Goal: Task Accomplishment & Management: Complete application form

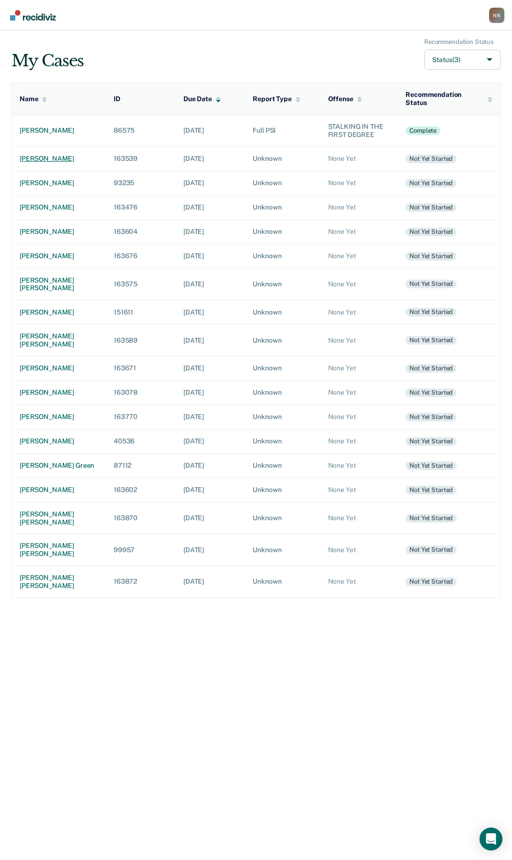
click at [32, 155] on div "[PERSON_NAME]" at bounding box center [59, 159] width 79 height 8
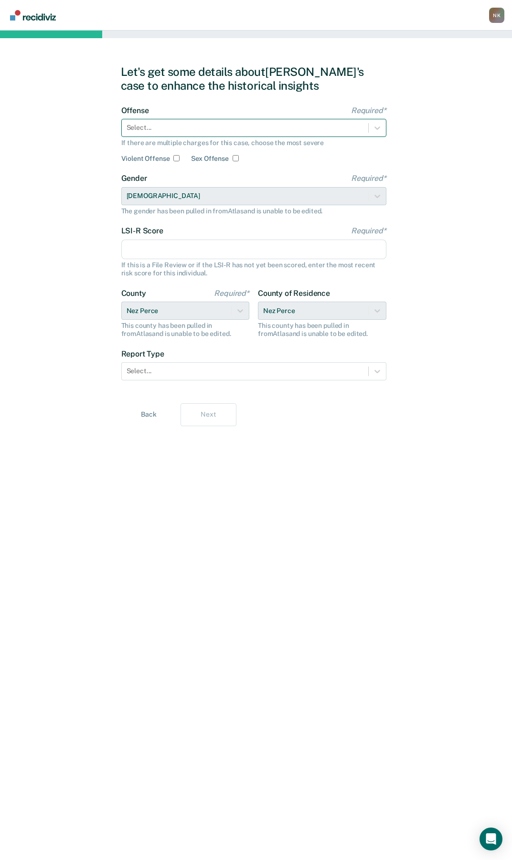
click at [236, 126] on div at bounding box center [245, 128] width 237 height 10
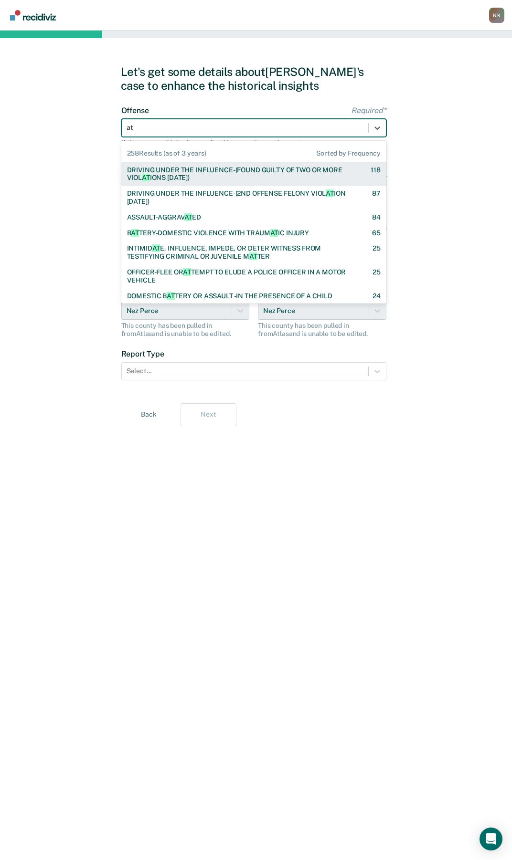
type input "att"
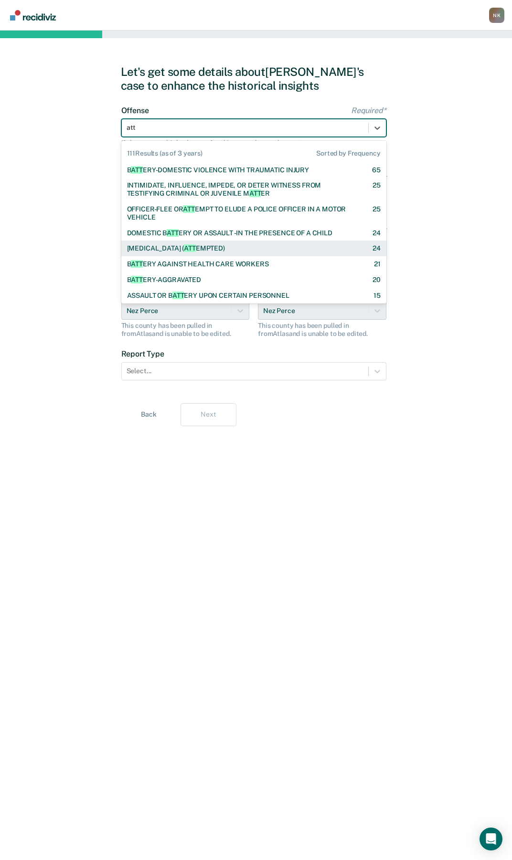
checkbox input "true"
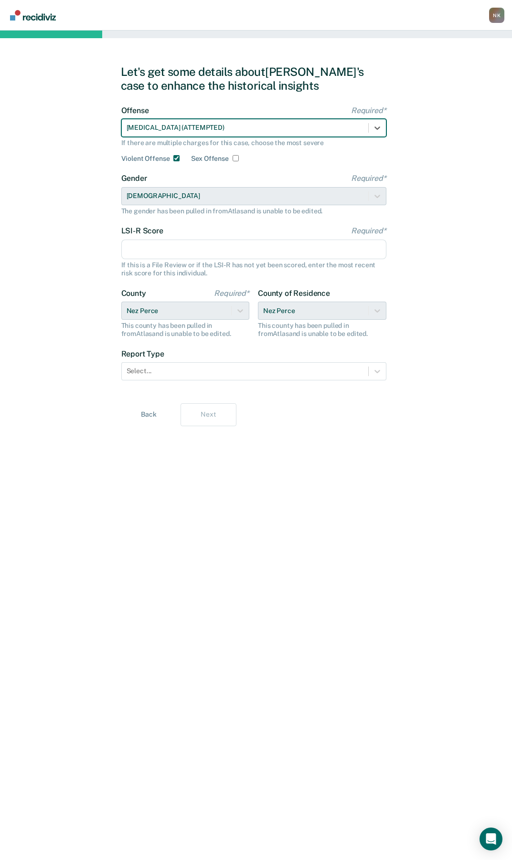
click at [202, 255] on input "LSI-R Score Required*" at bounding box center [253, 250] width 265 height 20
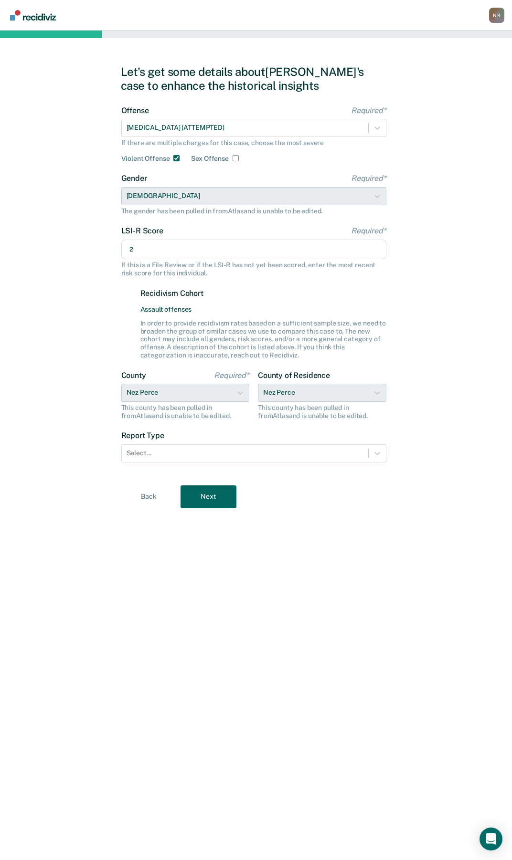
type input "2"
click at [58, 308] on div "Let's get some details about [PERSON_NAME]'s case to enhance the historical ins…" at bounding box center [256, 446] width 512 height 830
click at [143, 449] on div at bounding box center [245, 453] width 237 height 10
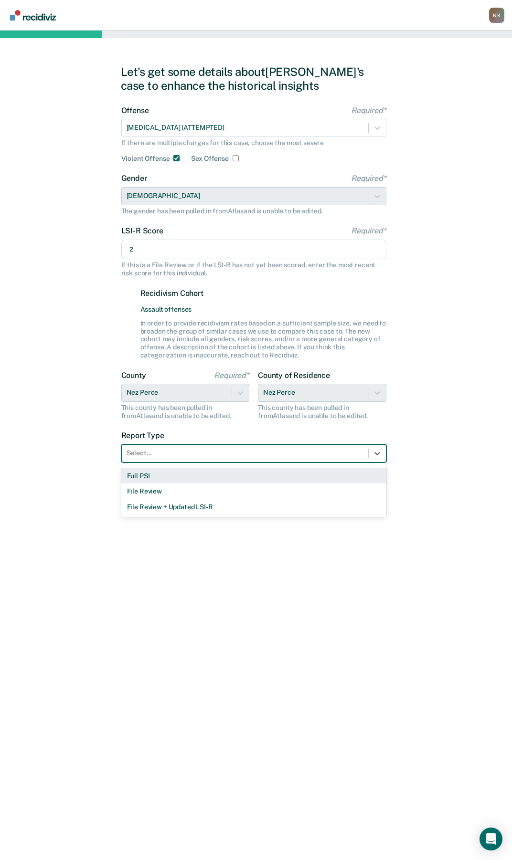
click at [136, 477] on div "Full PSI" at bounding box center [253, 476] width 265 height 16
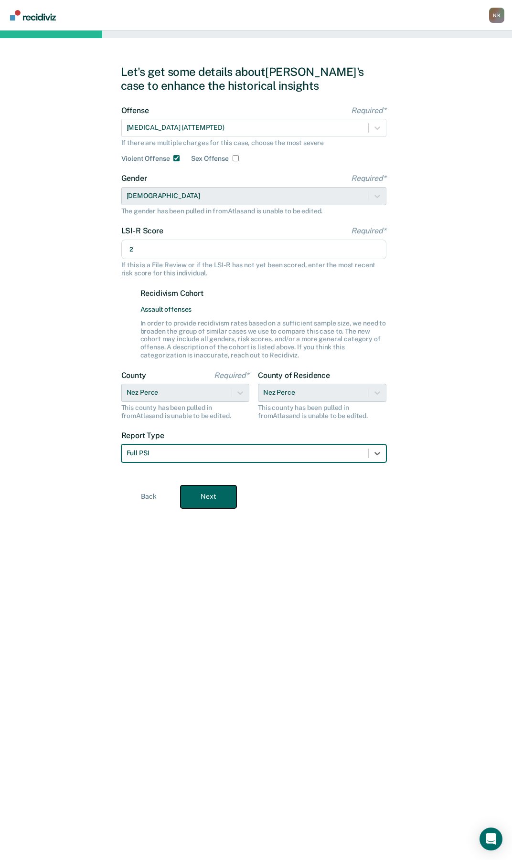
click at [227, 497] on button "Next" at bounding box center [208, 497] width 56 height 23
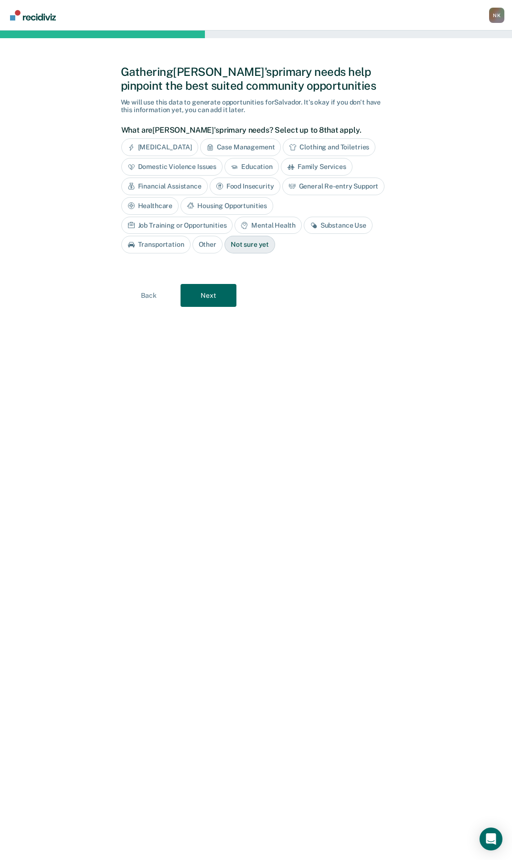
click at [183, 161] on div "Domestic Violence Issues" at bounding box center [172, 167] width 102 height 18
click at [225, 298] on button "Next" at bounding box center [208, 295] width 56 height 23
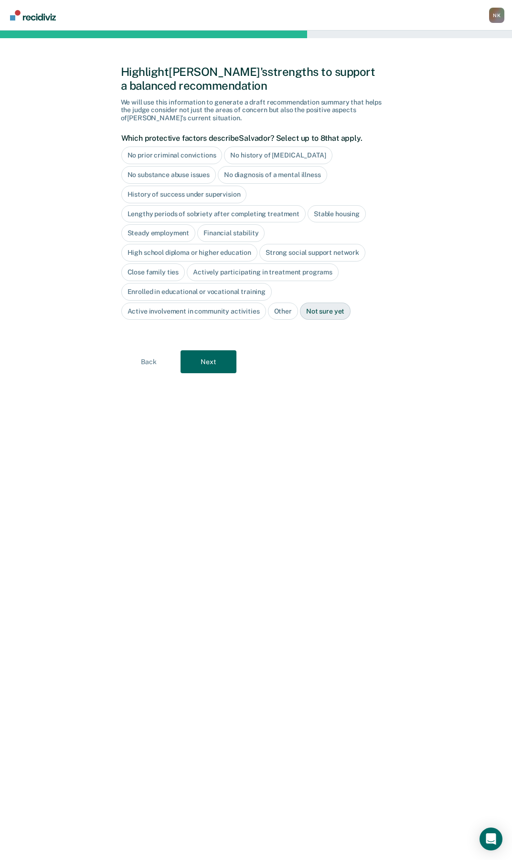
click at [170, 155] on div "No prior criminal convictions" at bounding box center [171, 156] width 101 height 18
click at [170, 172] on div "No substance abuse issues" at bounding box center [168, 175] width 95 height 18
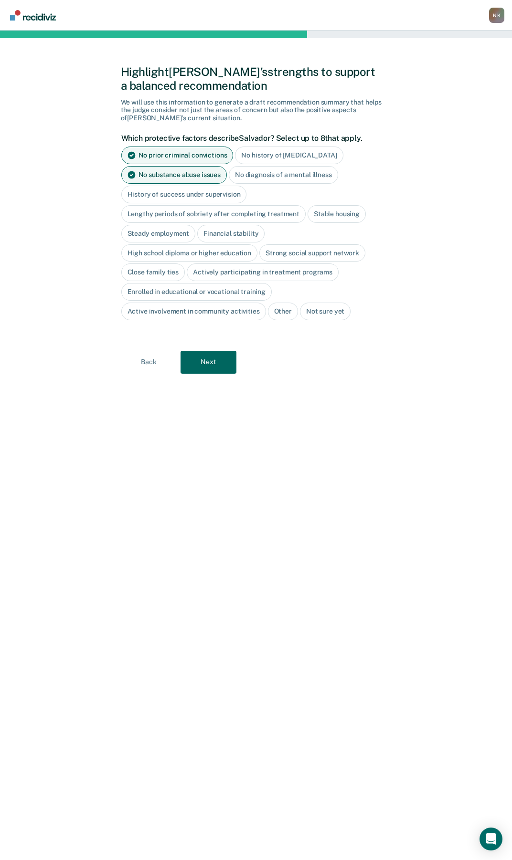
click at [263, 172] on div "No diagnosis of a mental illness" at bounding box center [283, 175] width 109 height 18
click at [331, 215] on div "Stable housing" at bounding box center [336, 214] width 58 height 18
click at [170, 234] on div "Steady employment" at bounding box center [158, 234] width 74 height 18
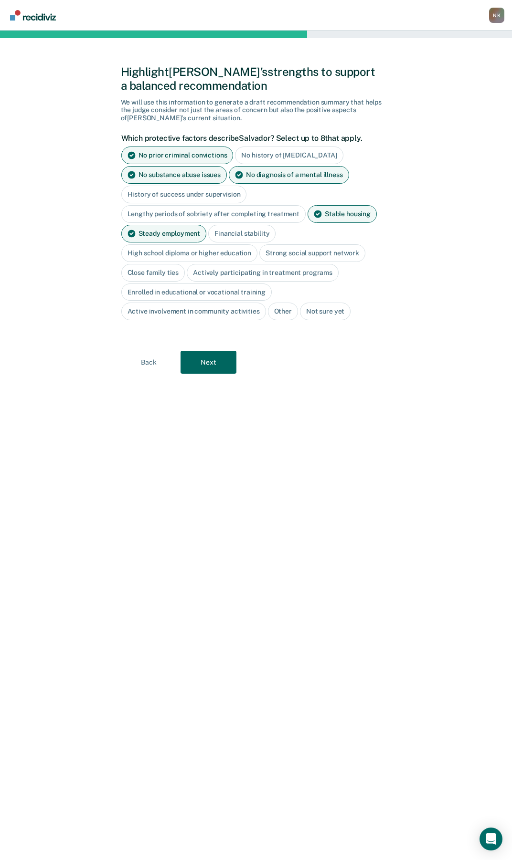
click at [223, 234] on div "Financial stability" at bounding box center [241, 234] width 67 height 18
click at [219, 253] on div "High school diploma or higher education" at bounding box center [189, 253] width 137 height 18
click at [288, 253] on div "Strong social support network" at bounding box center [323, 253] width 106 height 18
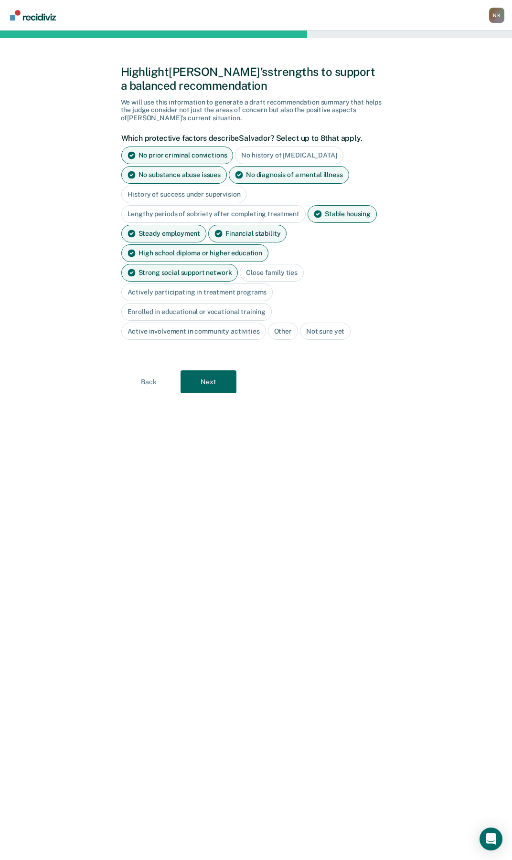
click at [240, 276] on div "Close family ties" at bounding box center [272, 273] width 64 height 18
click at [197, 303] on div "Enrolled in educational or vocational training" at bounding box center [196, 312] width 151 height 18
click at [200, 303] on div "Enrolled in educational or vocational training" at bounding box center [196, 312] width 151 height 18
click at [207, 303] on div "Enrolled in educational or vocational training" at bounding box center [196, 312] width 151 height 18
click at [196, 323] on div "Active involvement in community activities" at bounding box center [193, 332] width 145 height 18
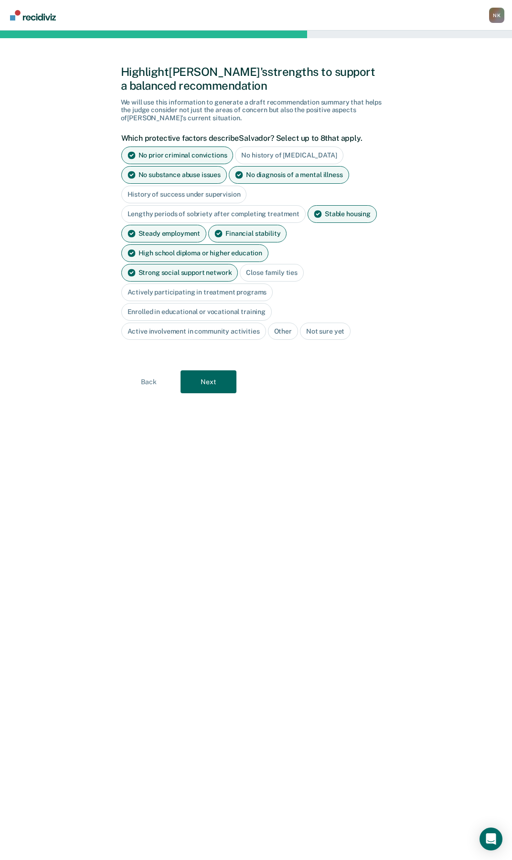
click at [241, 173] on icon at bounding box center [239, 175] width 8 height 8
click at [168, 323] on div "Active involvement in community activities" at bounding box center [193, 332] width 145 height 18
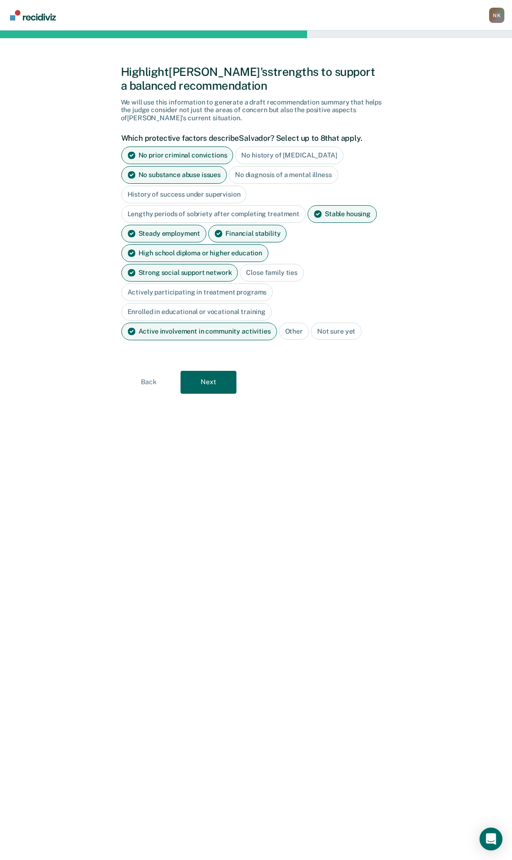
click at [130, 174] on icon at bounding box center [131, 175] width 8 height 8
click at [240, 271] on div "Close family ties" at bounding box center [272, 273] width 64 height 18
click at [221, 233] on icon at bounding box center [219, 234] width 8 height 8
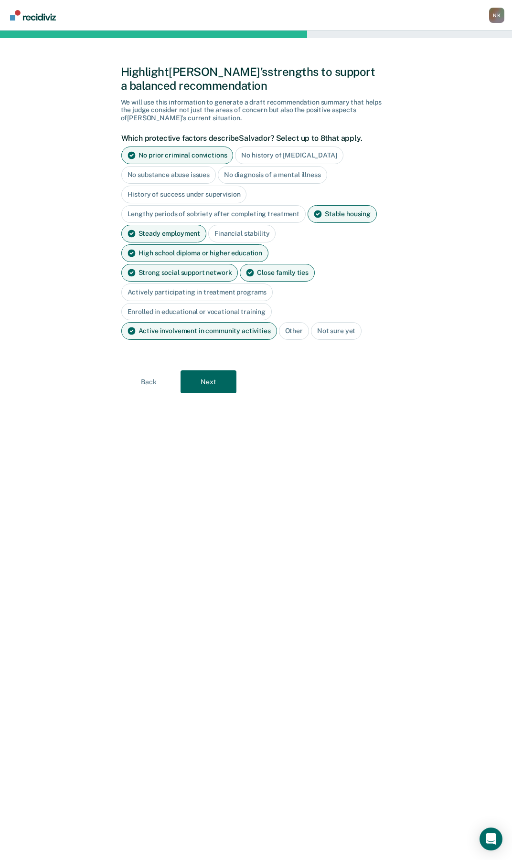
click at [203, 303] on div "Enrolled in educational or vocational training" at bounding box center [196, 312] width 151 height 18
click at [212, 371] on button "Next" at bounding box center [208, 382] width 56 height 23
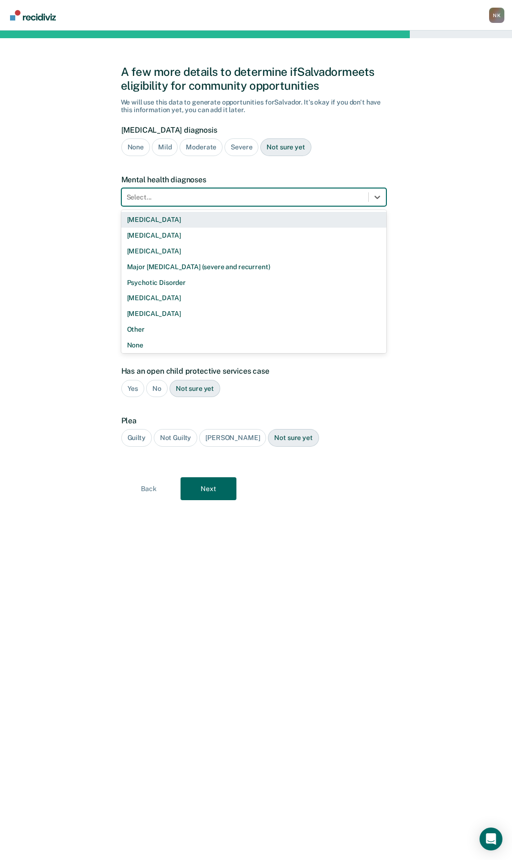
click at [263, 198] on div at bounding box center [245, 197] width 237 height 10
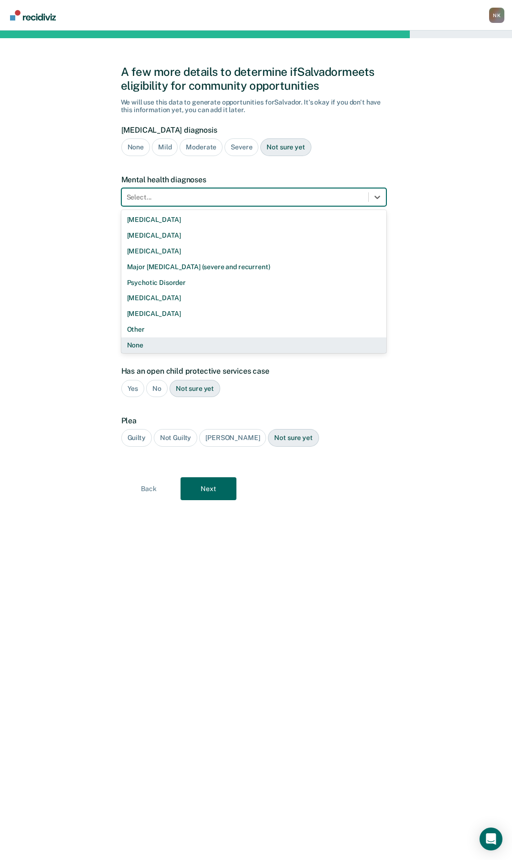
click at [134, 345] on div "None" at bounding box center [253, 346] width 265 height 16
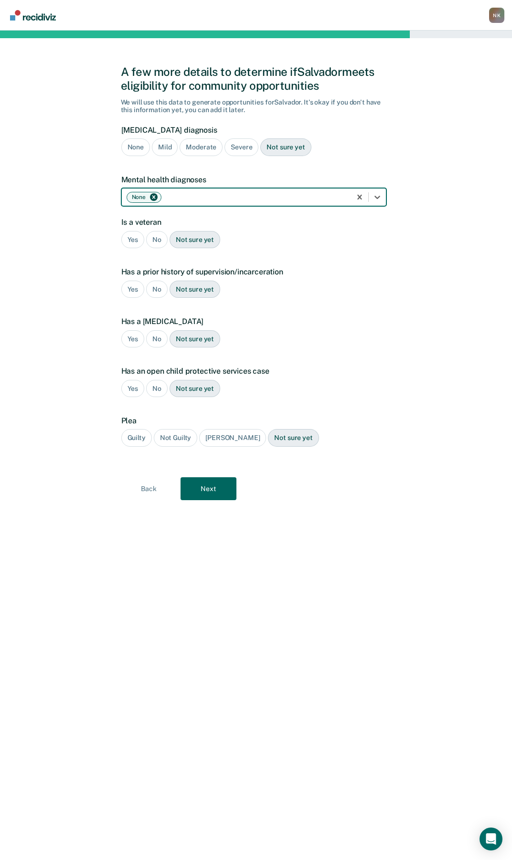
click at [155, 235] on div "No" at bounding box center [156, 240] width 21 height 18
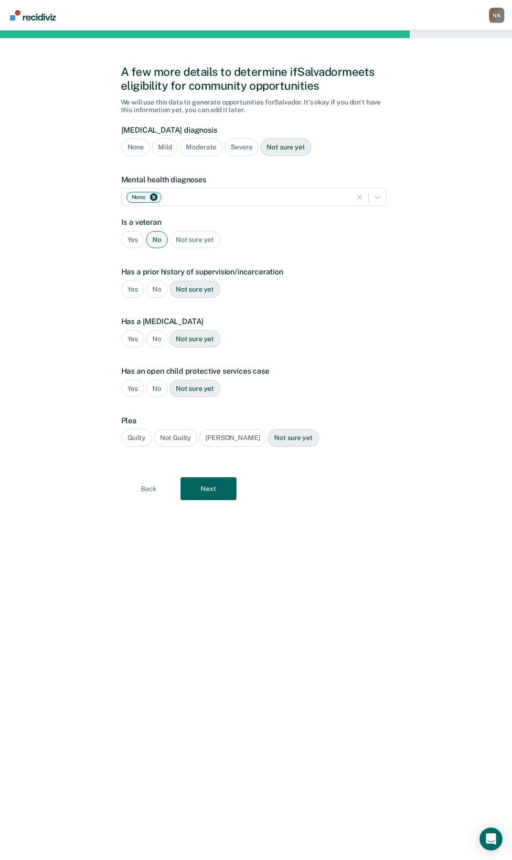
click at [153, 289] on div "No" at bounding box center [156, 290] width 21 height 18
click at [156, 337] on div "No" at bounding box center [156, 339] width 21 height 18
click at [158, 387] on div "No" at bounding box center [156, 389] width 21 height 18
click at [135, 438] on div "Guilty" at bounding box center [136, 438] width 31 height 18
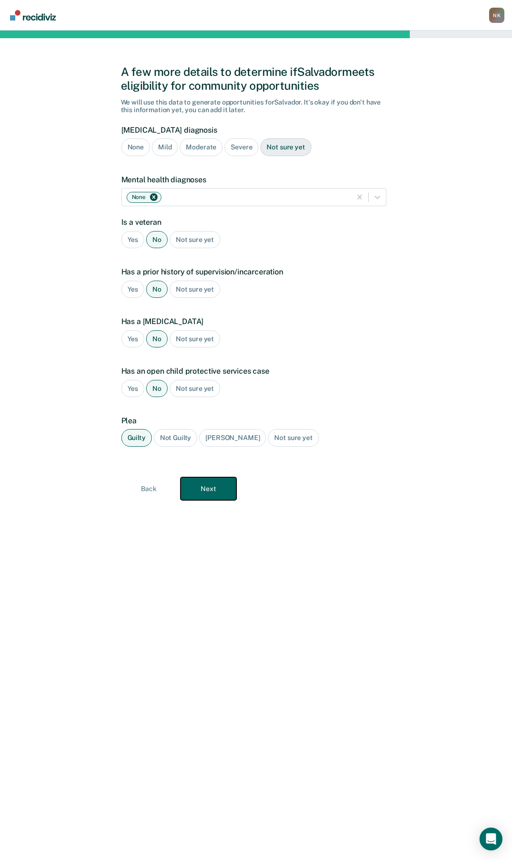
click at [207, 486] on button "Next" at bounding box center [208, 488] width 56 height 23
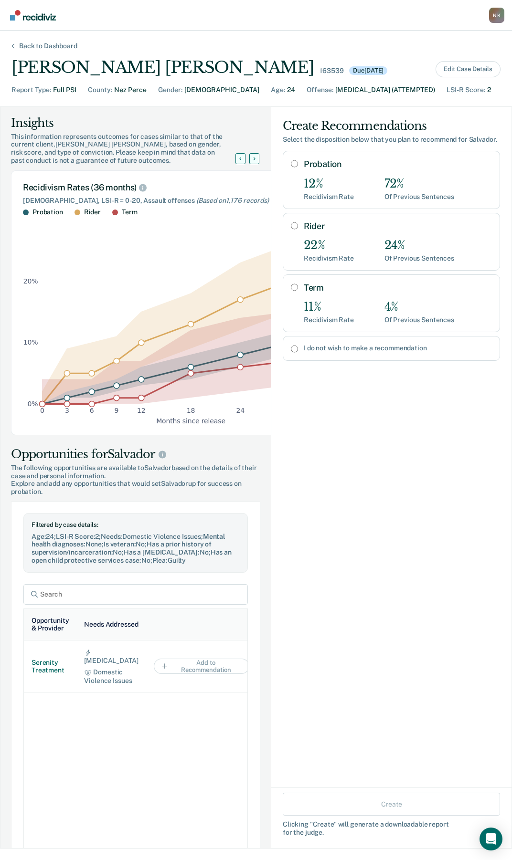
click at [291, 163] on input "Probation" at bounding box center [294, 164] width 7 height 8
radio input "true"
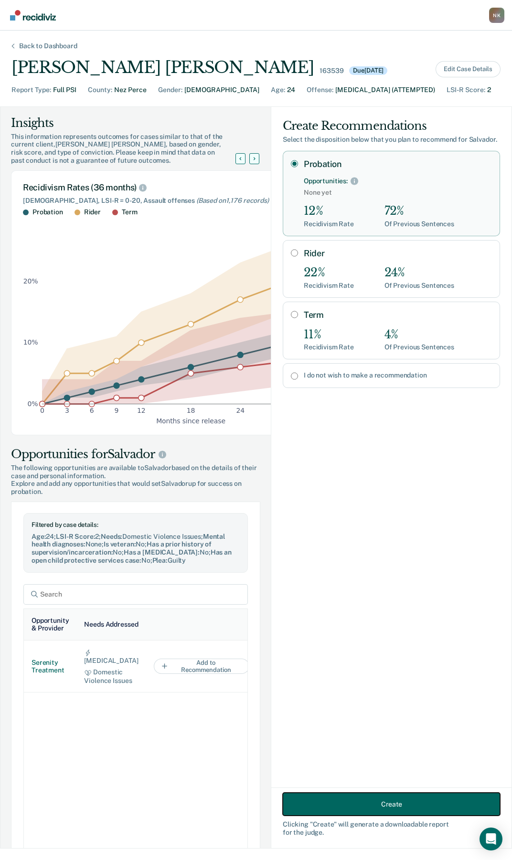
click at [373, 805] on button "Create" at bounding box center [391, 804] width 217 height 23
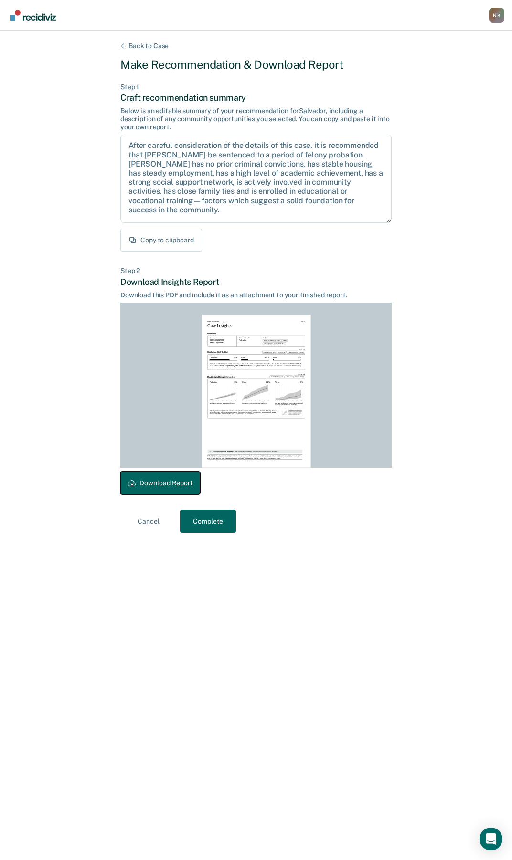
click at [160, 487] on button "Download Report" at bounding box center [160, 483] width 80 height 23
click at [209, 525] on button "Complete" at bounding box center [208, 521] width 56 height 23
